Goal: Task Accomplishment & Management: Manage account settings

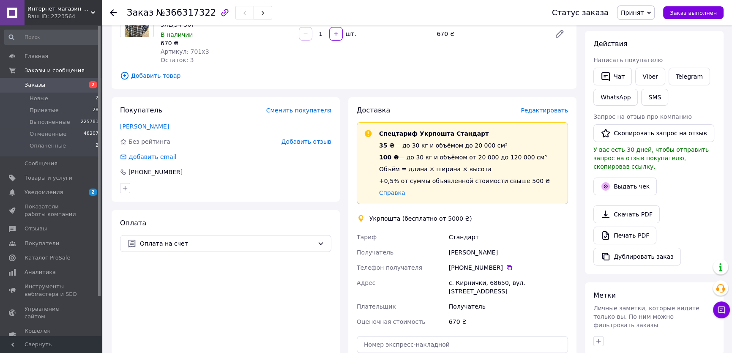
scroll to position [110, 0]
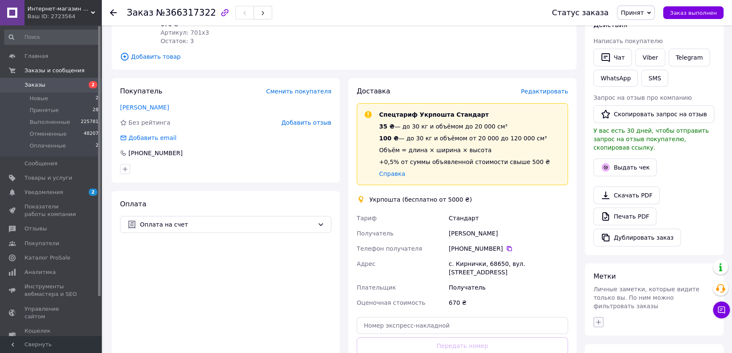
click at [600, 317] on button "button" at bounding box center [599, 322] width 10 height 10
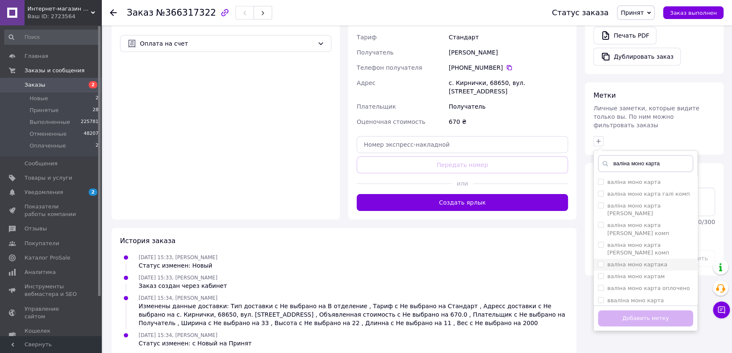
scroll to position [293, 0]
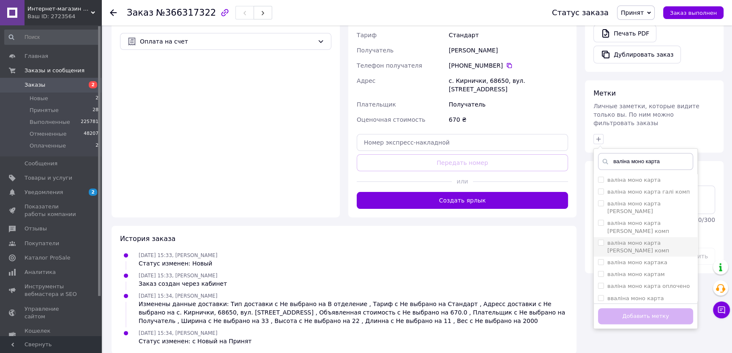
type input "валіна моно карта"
click at [598, 237] on li "валіна моно карта [PERSON_NAME] комп" at bounding box center [646, 246] width 104 height 19
checkbox input "true"
drag, startPoint x: 645, startPoint y: 292, endPoint x: 633, endPoint y: 294, distance: 12.1
click at [643, 308] on button "Добавить метку" at bounding box center [645, 316] width 95 height 16
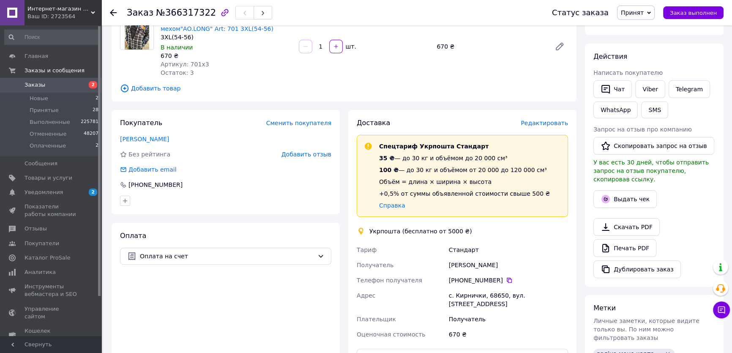
scroll to position [0, 0]
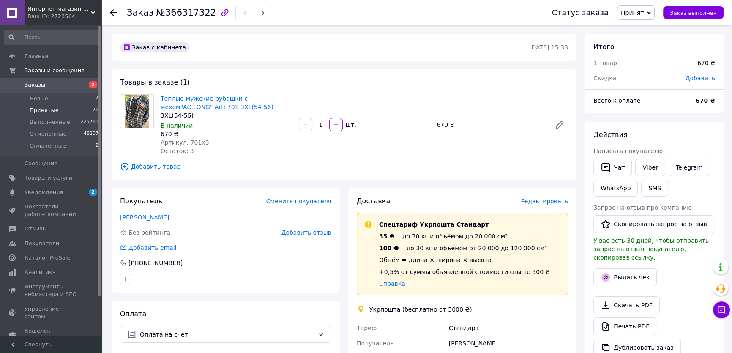
click at [47, 110] on span "Принятые" at bounding box center [44, 111] width 29 height 8
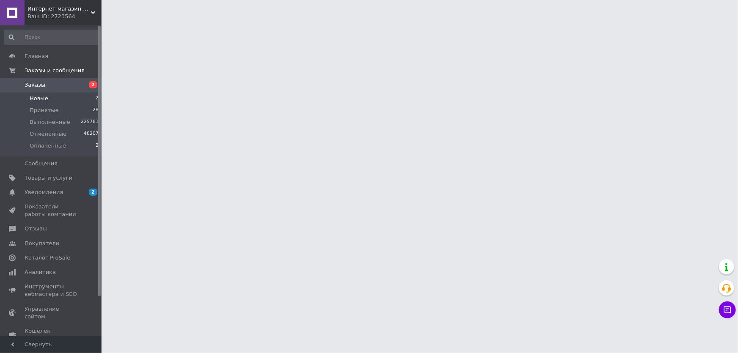
click at [44, 97] on span "Новые" at bounding box center [39, 99] width 19 height 8
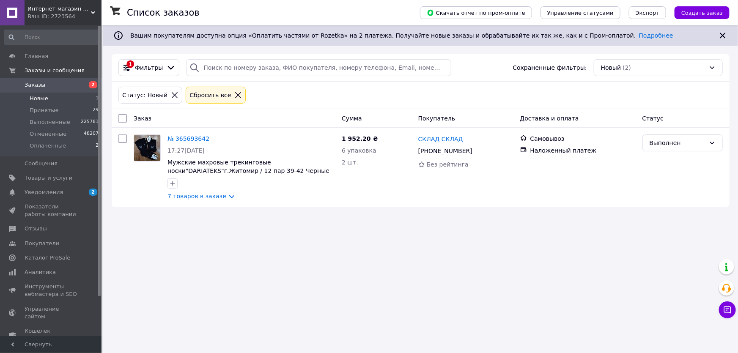
click at [234, 96] on icon at bounding box center [238, 95] width 8 height 8
